Goal: Obtain resource: Download file/media

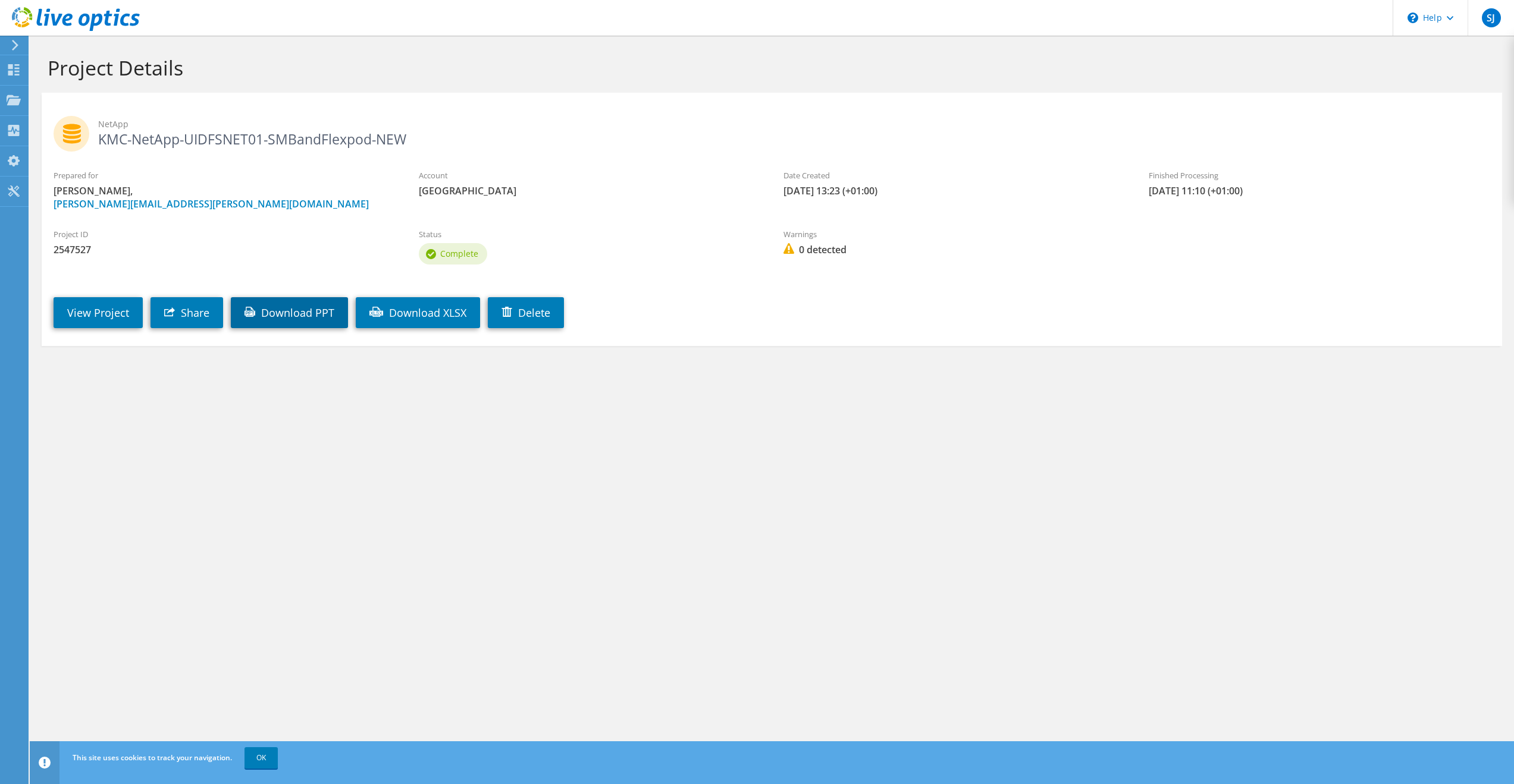
click at [305, 317] on link "Download PPT" at bounding box center [290, 312] width 117 height 31
drag, startPoint x: 267, startPoint y: 755, endPoint x: 295, endPoint y: 695, distance: 66.2
click at [267, 755] on link "OK" at bounding box center [261, 758] width 34 height 21
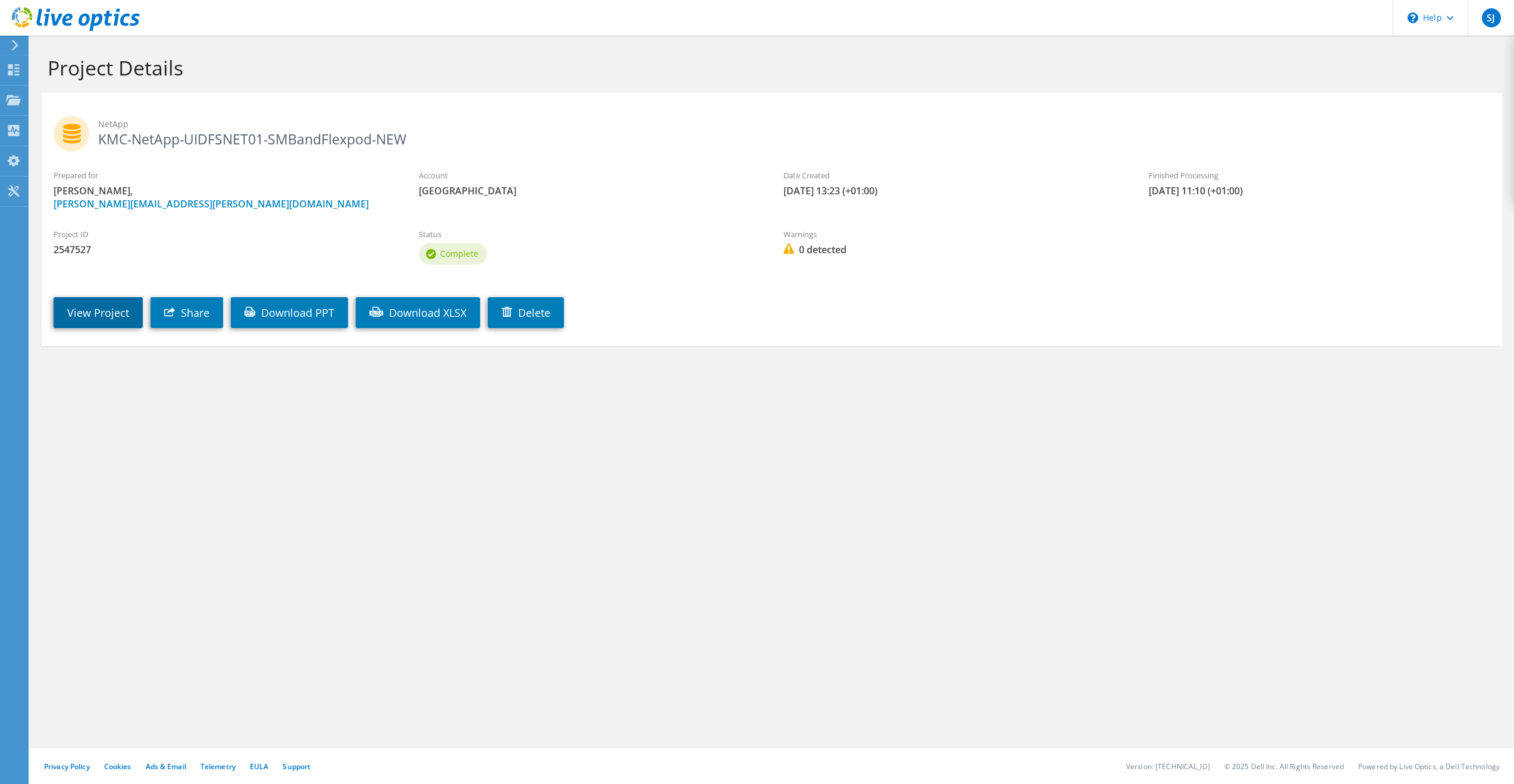
click at [104, 317] on link "View Project" at bounding box center [97, 312] width 89 height 31
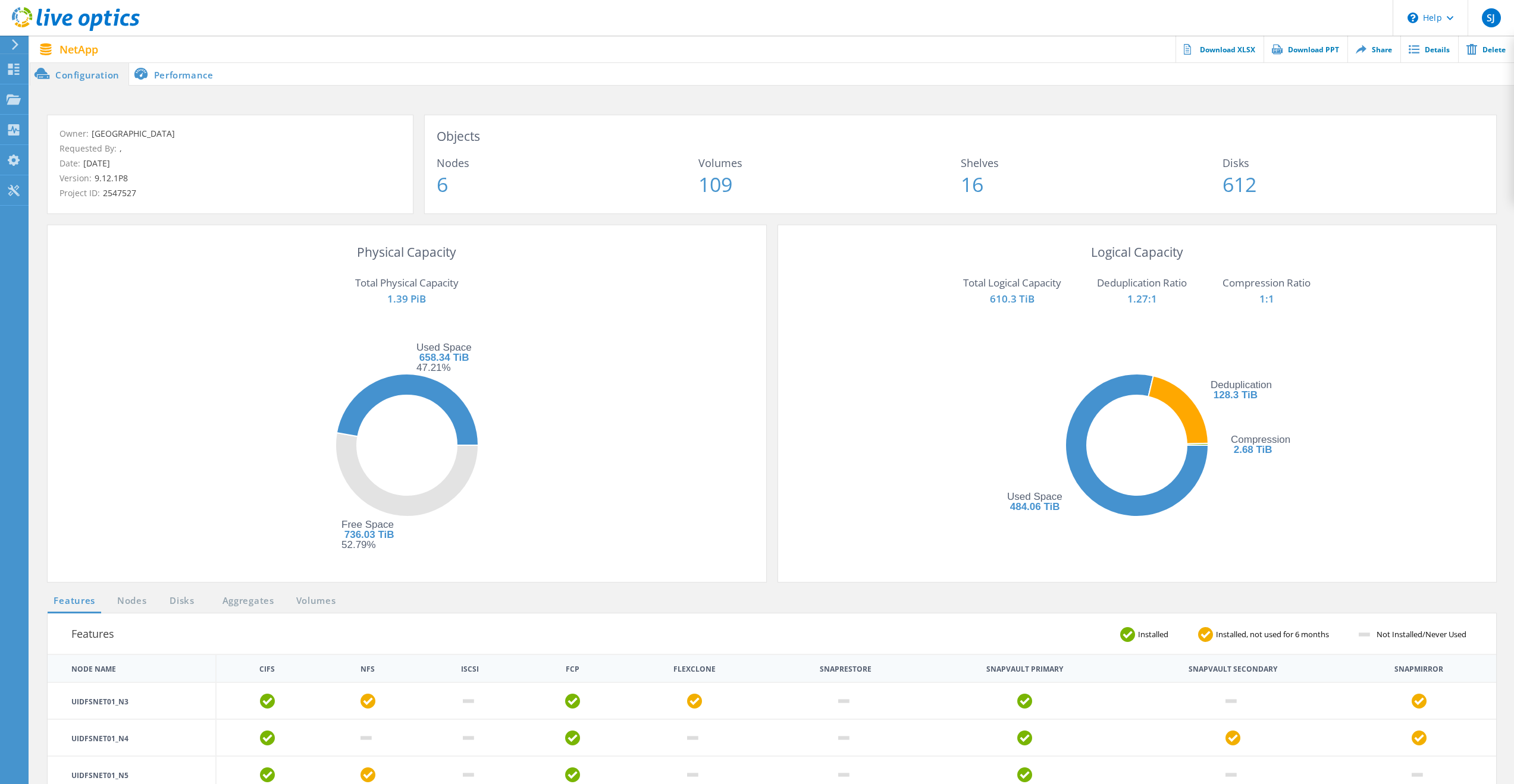
click at [194, 67] on li "Performance" at bounding box center [175, 73] width 93 height 24
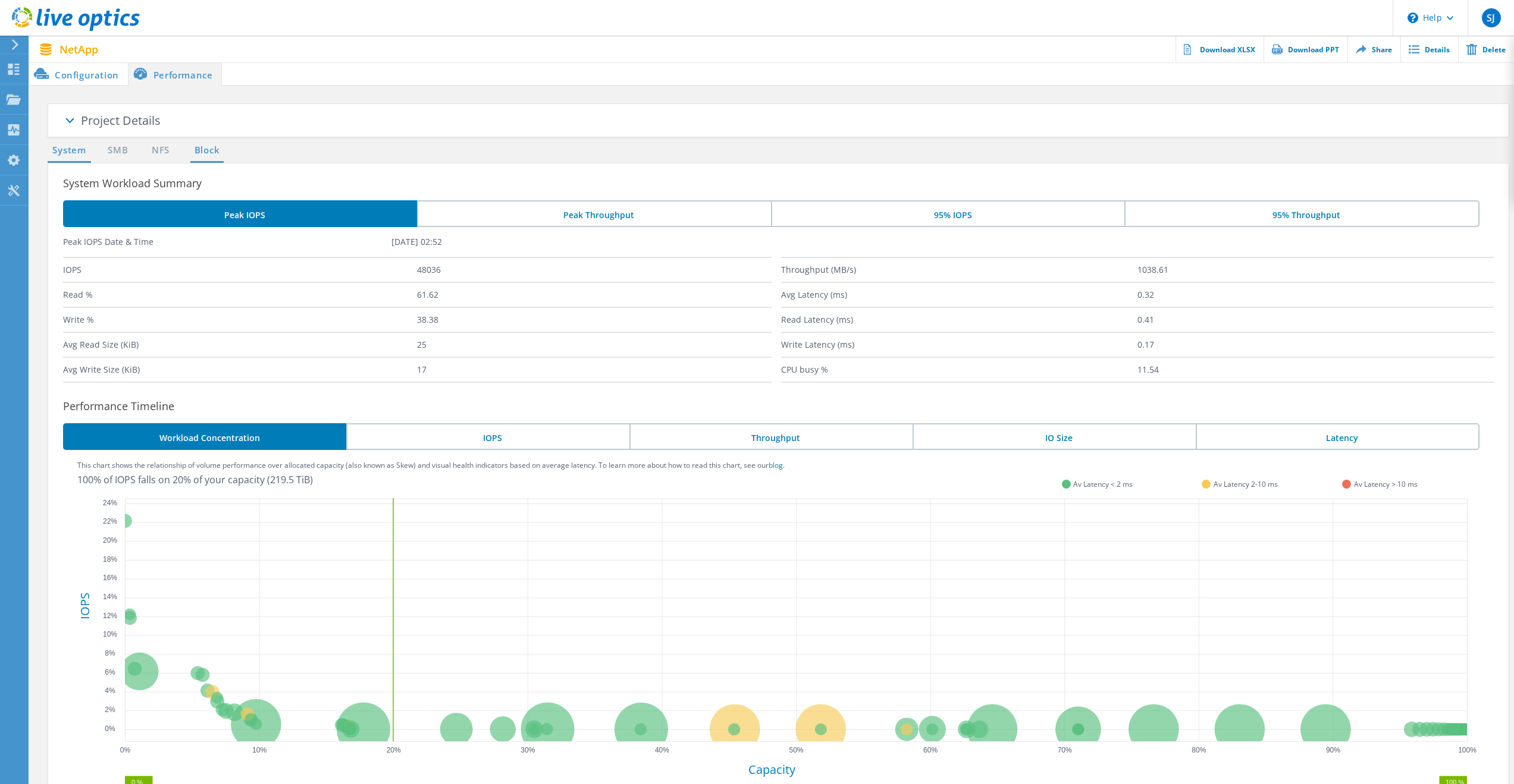
click at [209, 148] on link "Block" at bounding box center [206, 150] width 33 height 15
